Goal: Navigation & Orientation: Find specific page/section

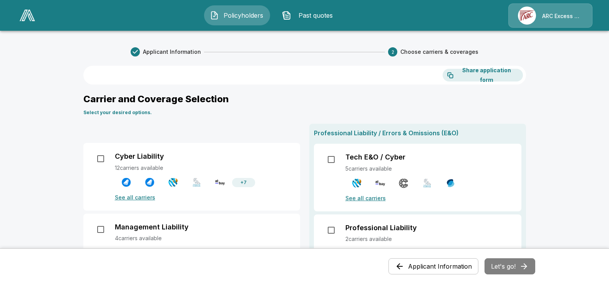
click at [34, 17] on img at bounding box center [27, 16] width 15 height 12
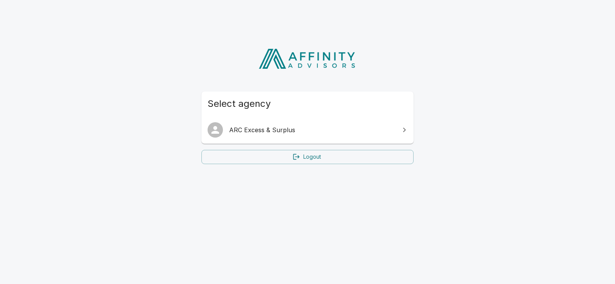
click at [335, 134] on span "ARC Excess & Surplus" at bounding box center [312, 129] width 166 height 9
